Goal: Information Seeking & Learning: Check status

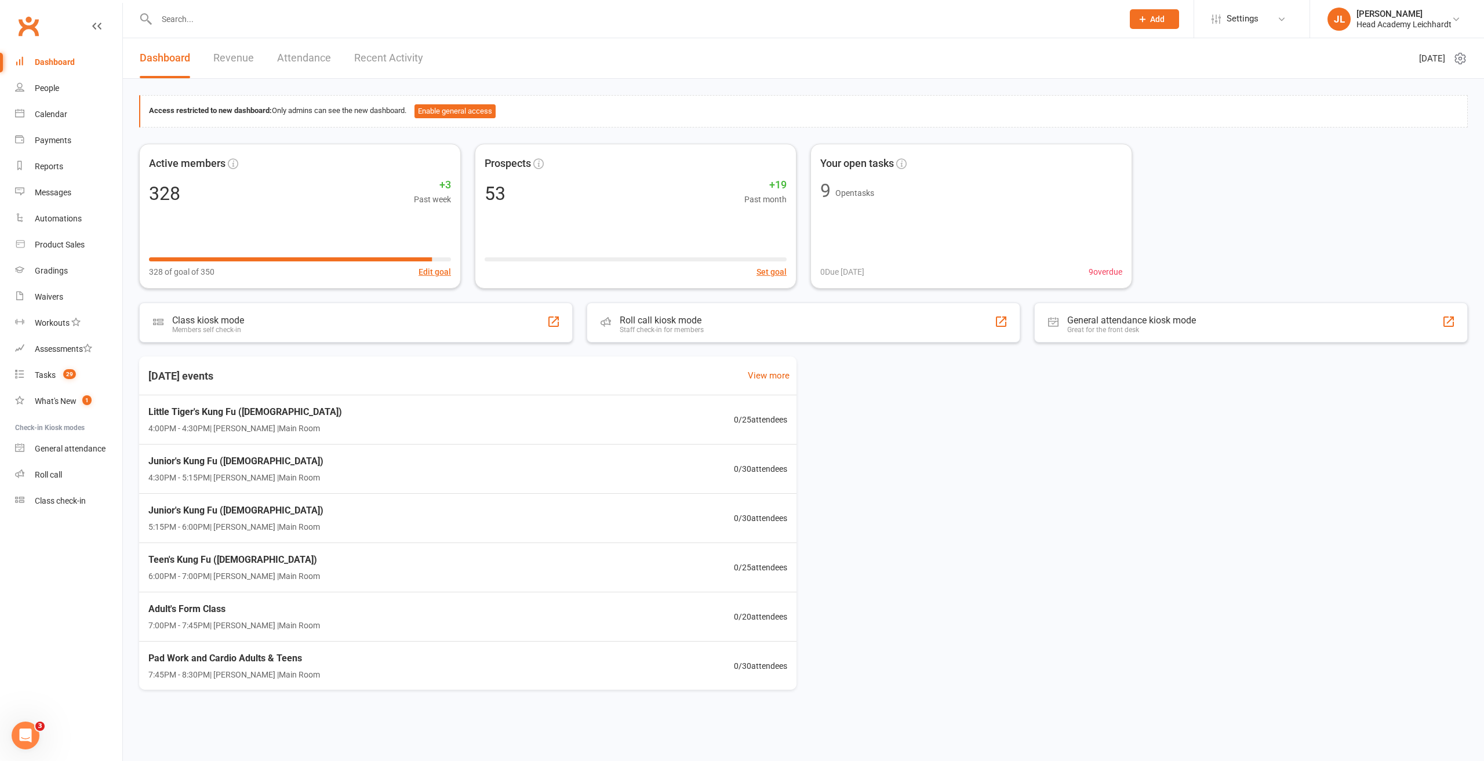
click at [613, 19] on input "text" at bounding box center [634, 19] width 962 height 16
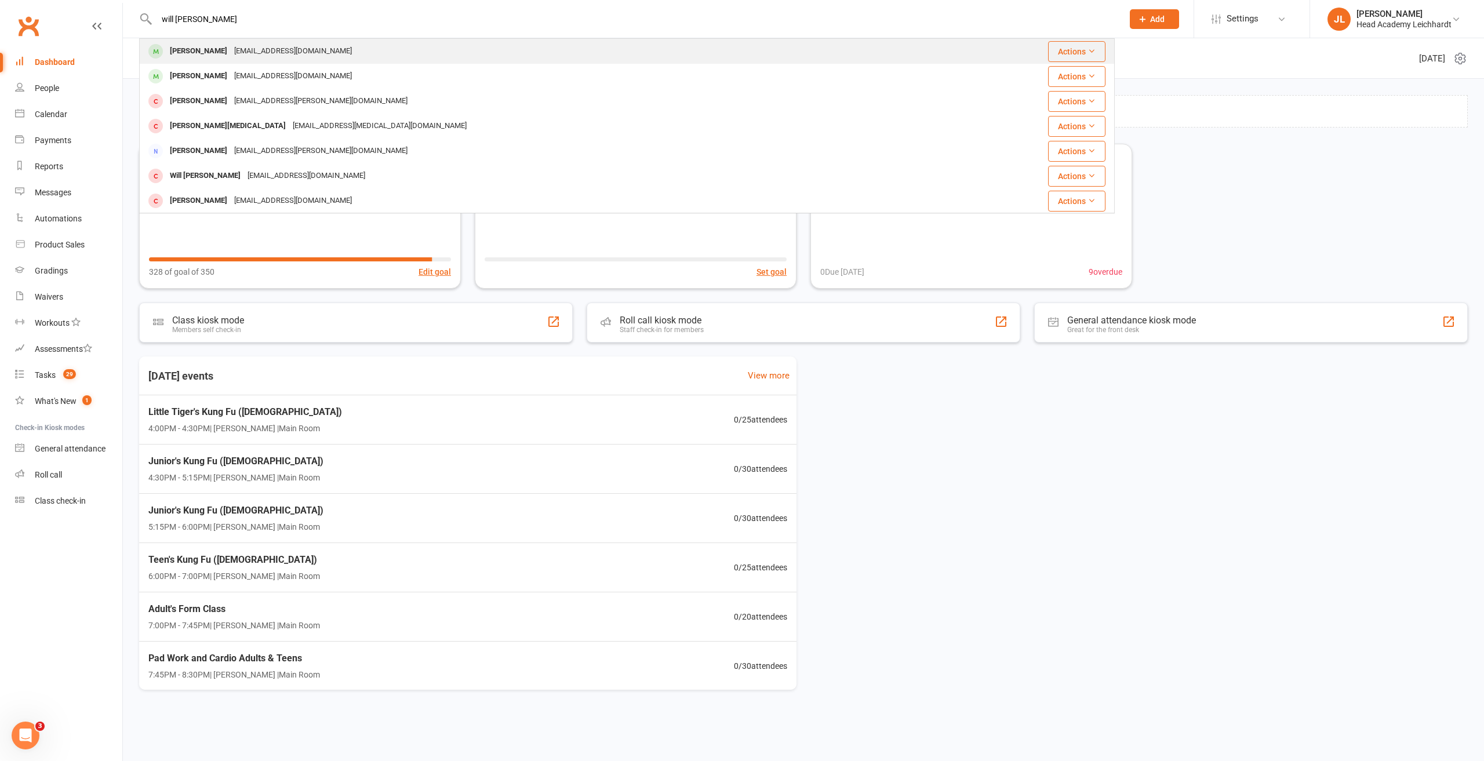
type input "will [PERSON_NAME]"
click at [285, 52] on div "[EMAIL_ADDRESS][DOMAIN_NAME]" at bounding box center [293, 51] width 125 height 17
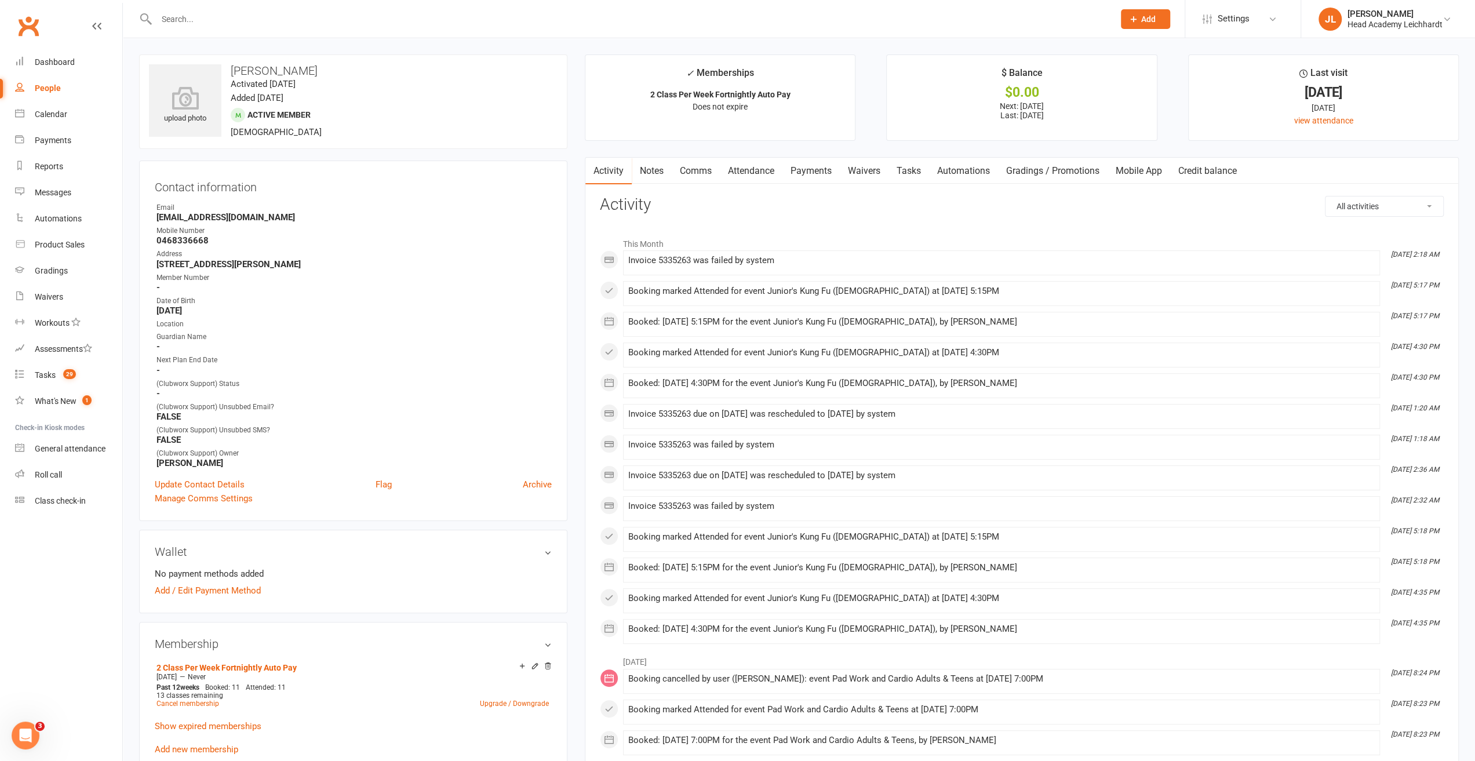
click at [811, 169] on link "Payments" at bounding box center [810, 171] width 57 height 27
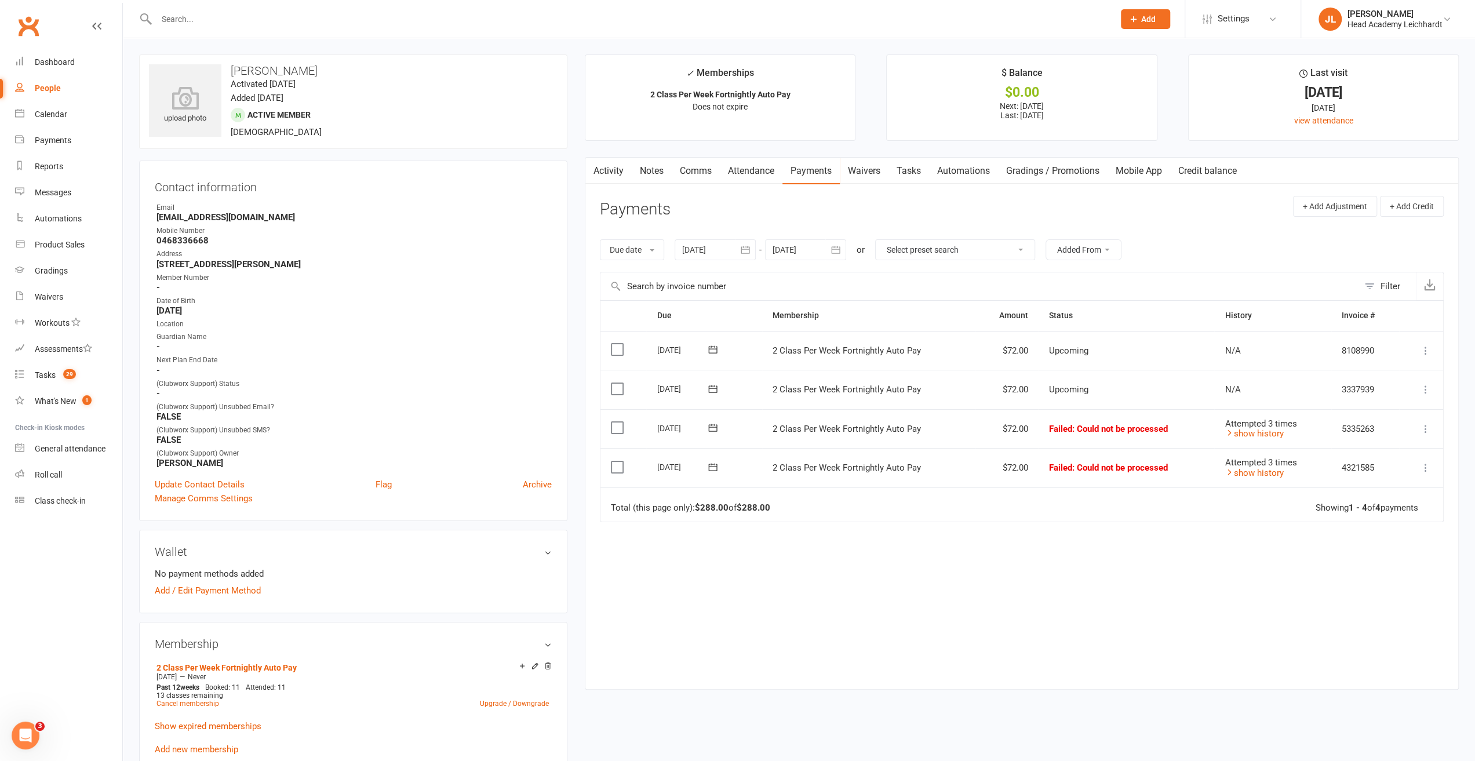
click at [744, 242] on button "button" at bounding box center [745, 249] width 21 height 21
click at [689, 273] on button "button" at bounding box center [693, 277] width 25 height 21
click at [713, 315] on button "01" at bounding box center [721, 321] width 24 height 21
type input "[DATE]"
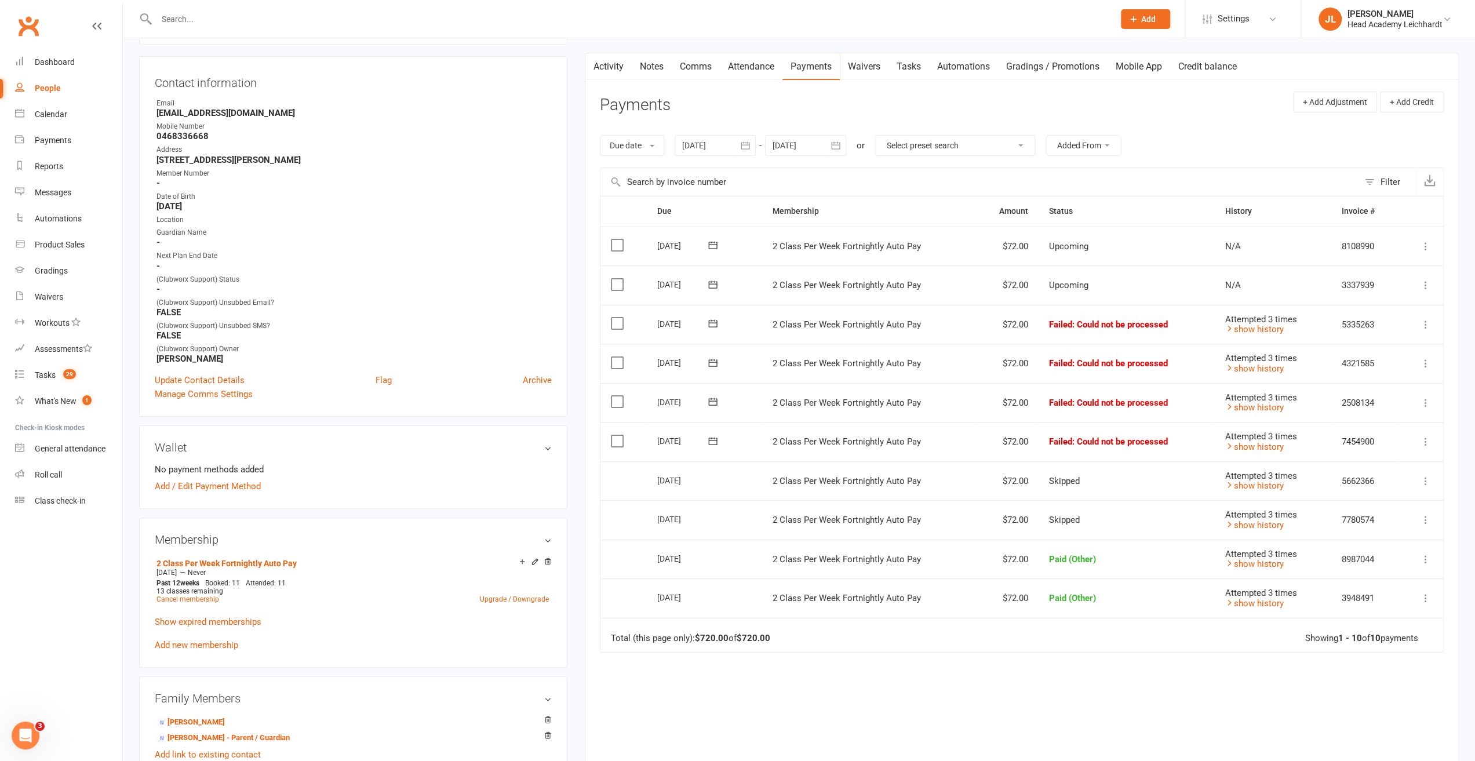
scroll to position [116, 0]
